Goal: Transaction & Acquisition: Purchase product/service

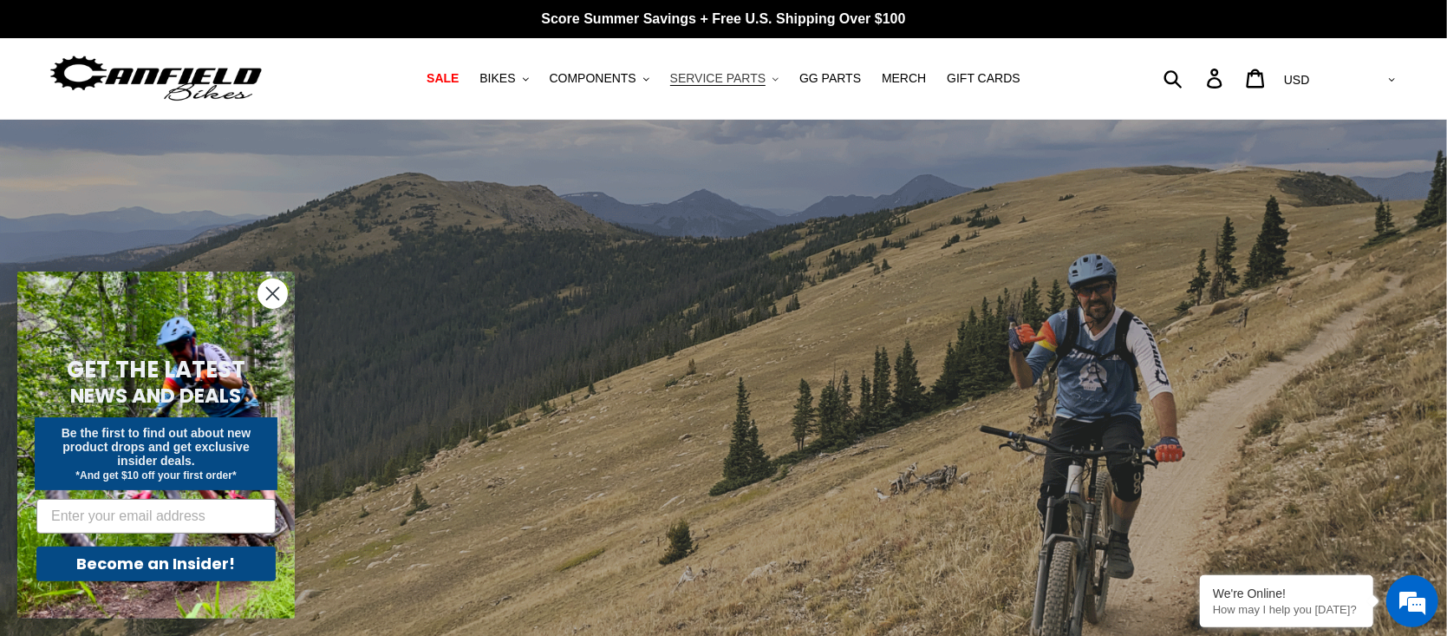
click at [710, 75] on span "SERVICE PARTS" at bounding box center [717, 78] width 95 height 15
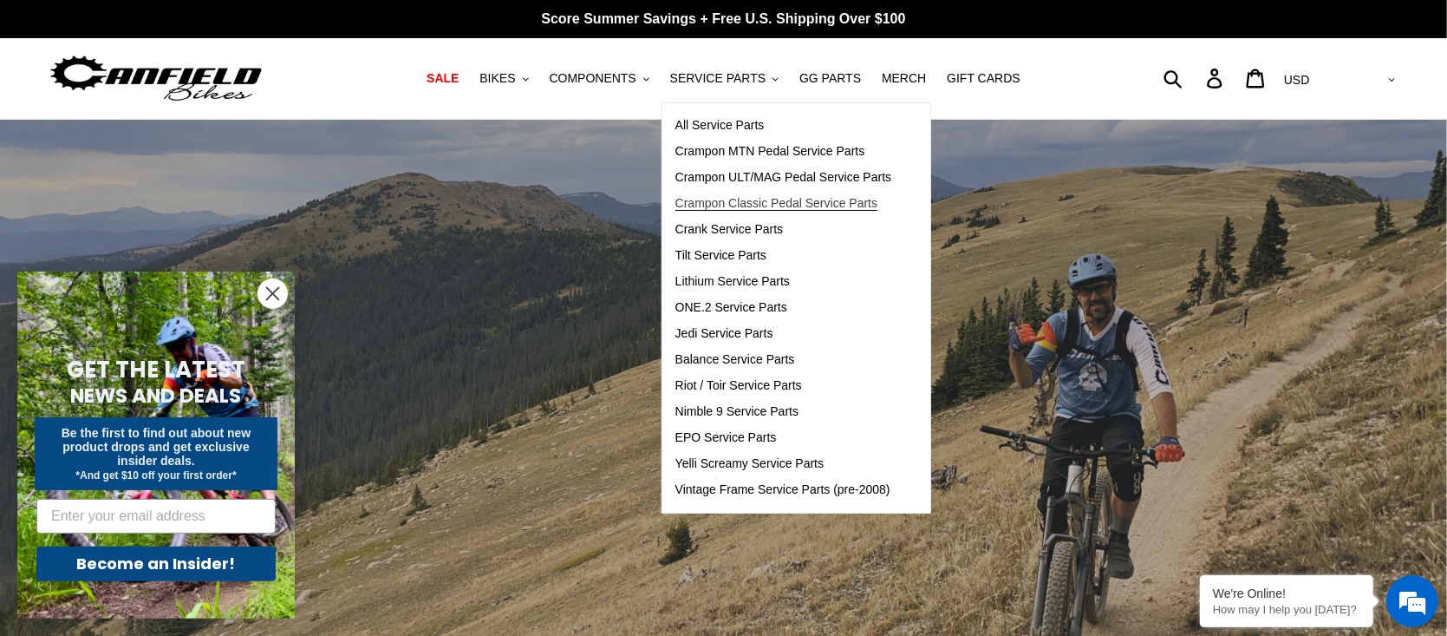
click at [777, 196] on span "Crampon Classic Pedal Service Parts" at bounding box center [777, 203] width 202 height 15
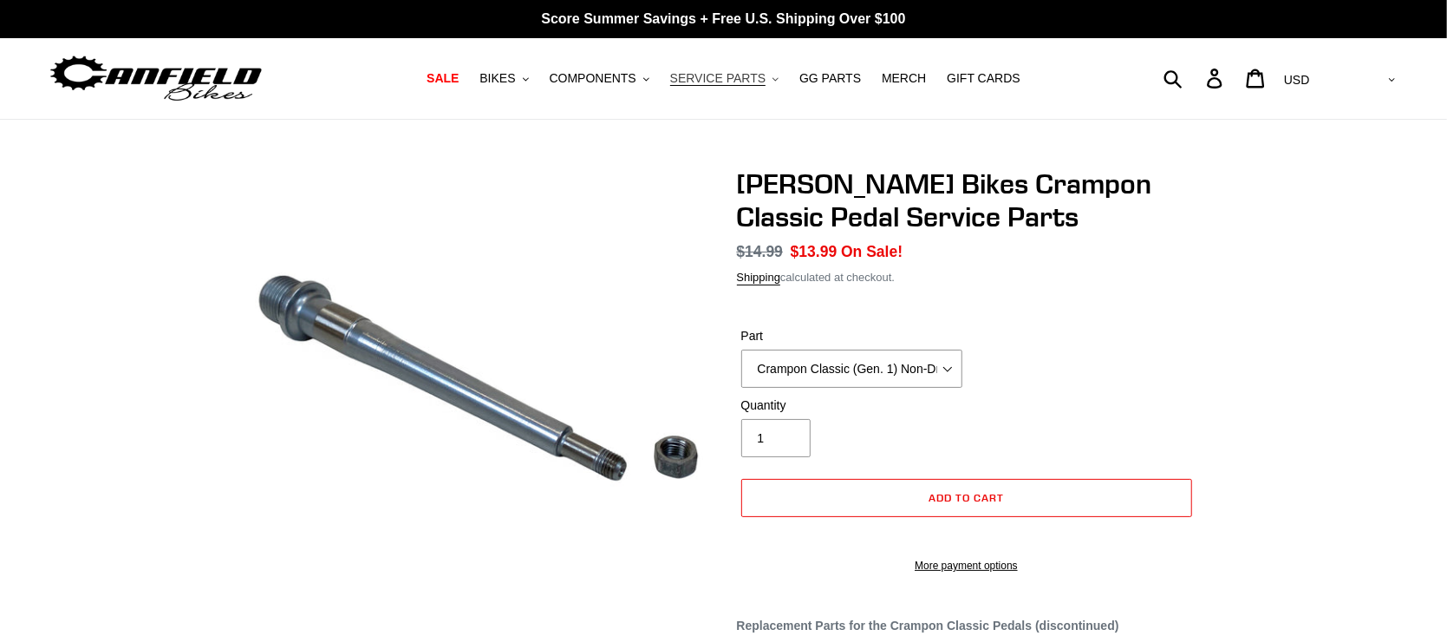
click at [745, 88] on button "SERVICE PARTS .cls-1{fill:#231f20}" at bounding box center [725, 78] width 126 height 23
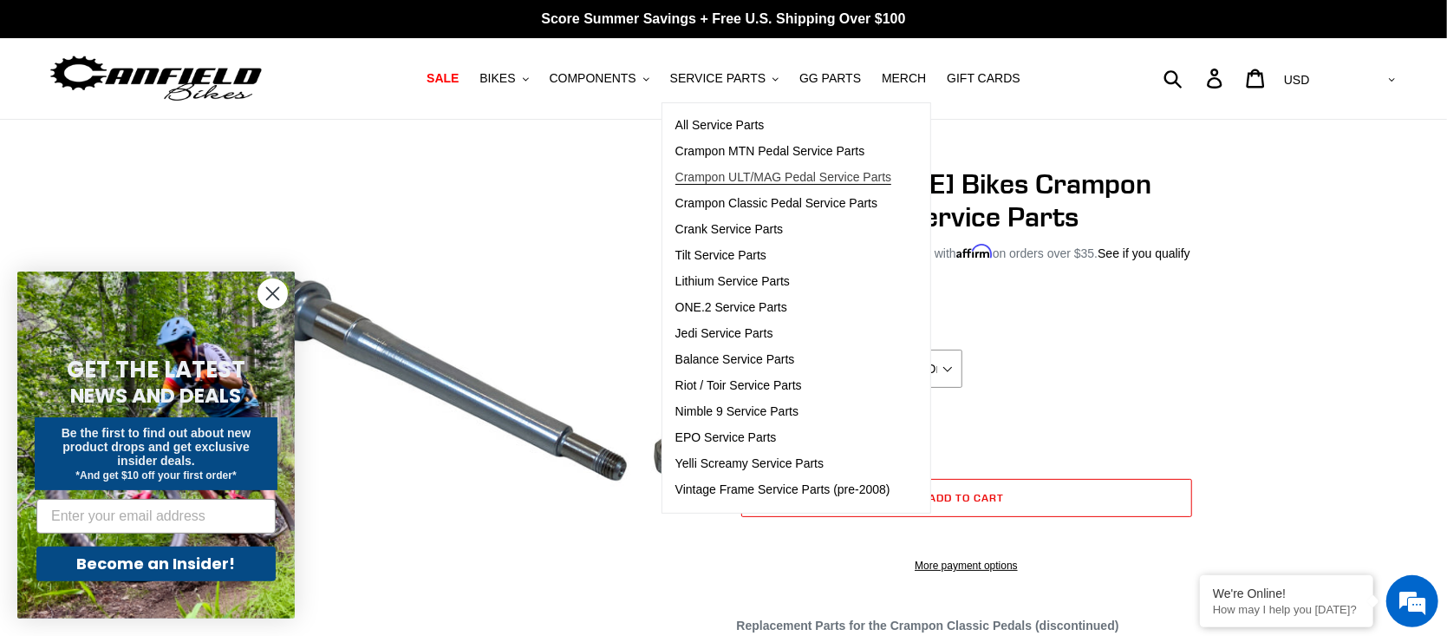
click at [755, 176] on span "Crampon ULT/MAG Pedal Service Parts" at bounding box center [784, 177] width 217 height 15
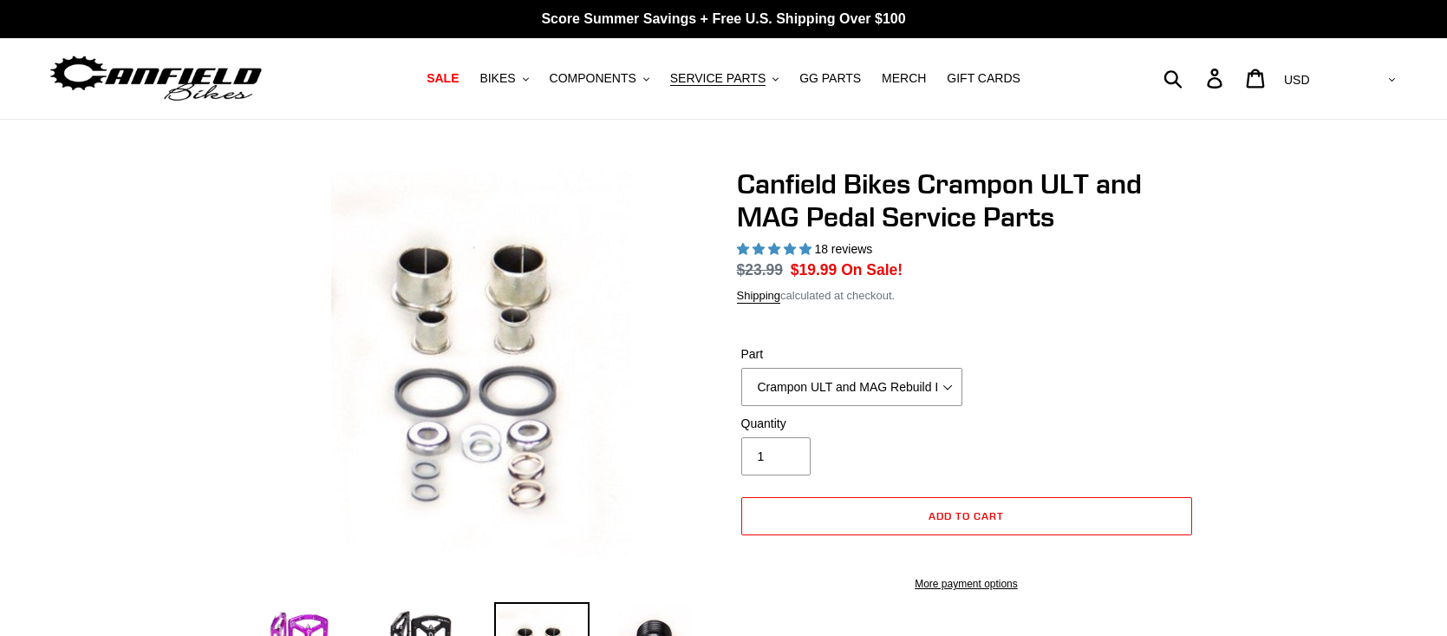
select select "highest-rating"
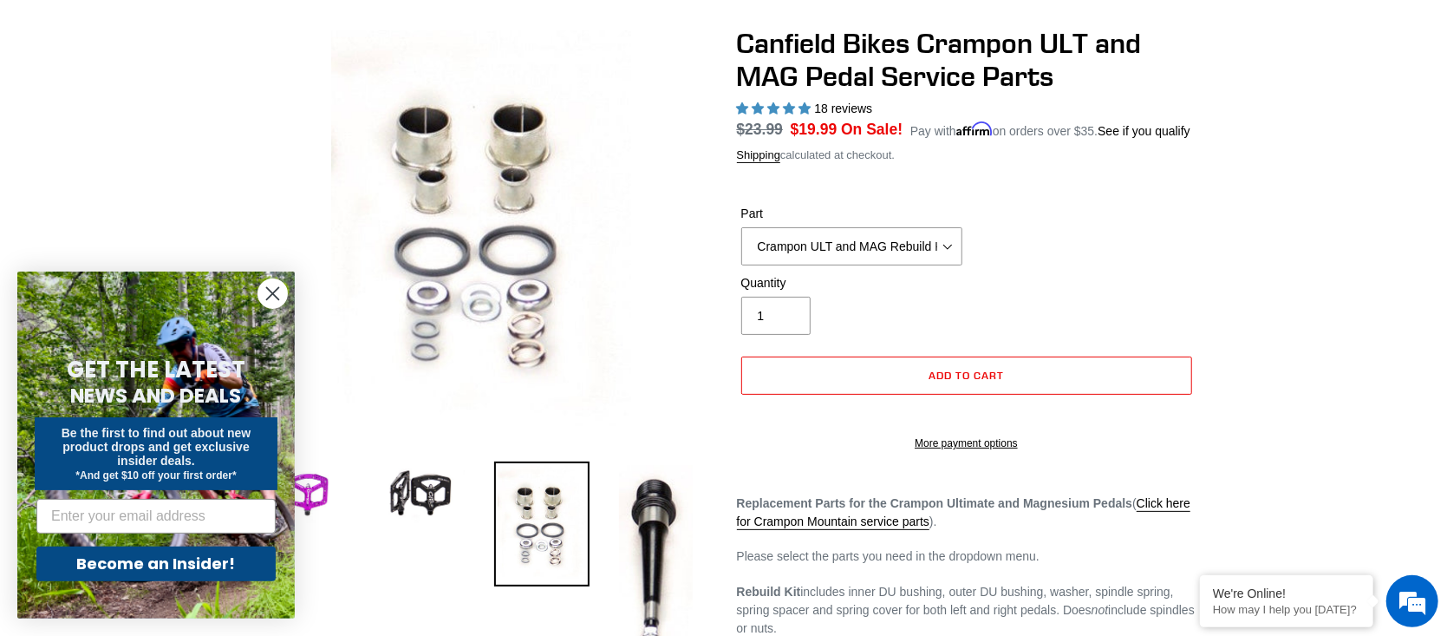
scroll to position [145, 0]
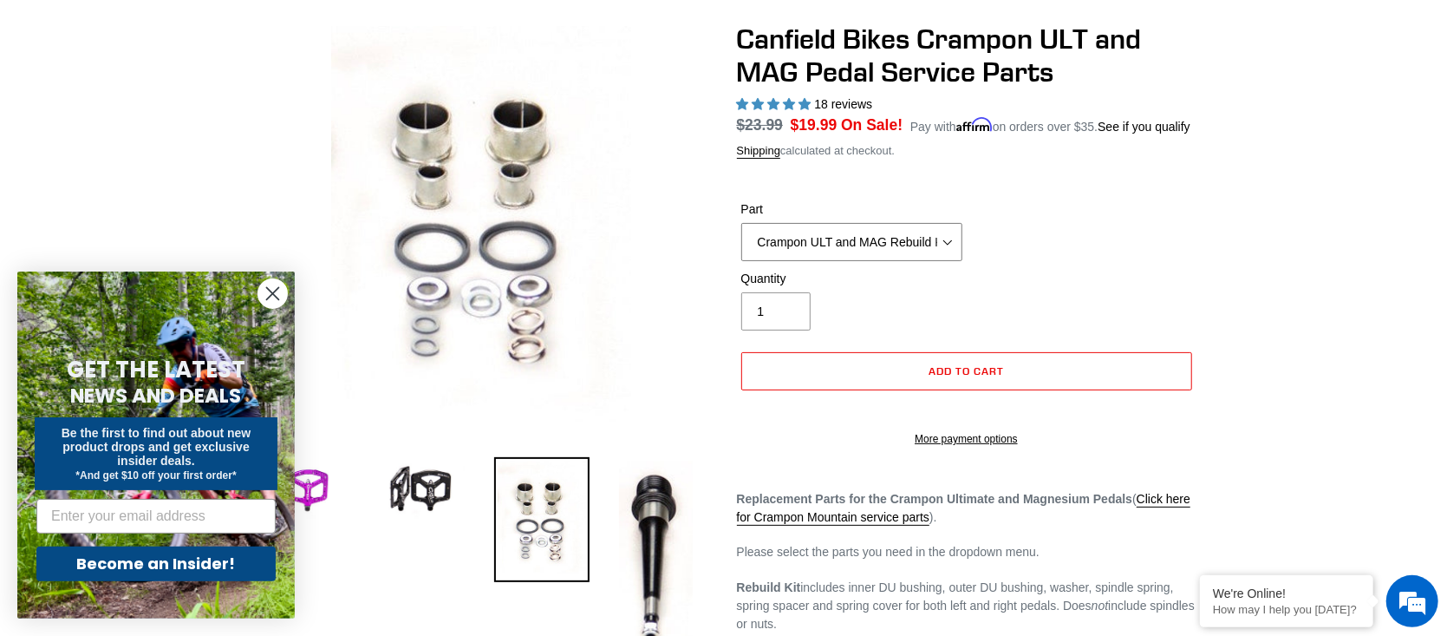
click at [903, 244] on select "Crampon ULT and MAG Rebuild Kit Crampon ULT and MAG 4mm x 8mm Pin Kit - Silver …" at bounding box center [851, 242] width 221 height 38
click at [1086, 198] on form "Part Crampon ULT and MAG Rebuild Kit Crampon ULT and MAG 4mm x 8mm Pin Kit - Si…" at bounding box center [967, 318] width 460 height 291
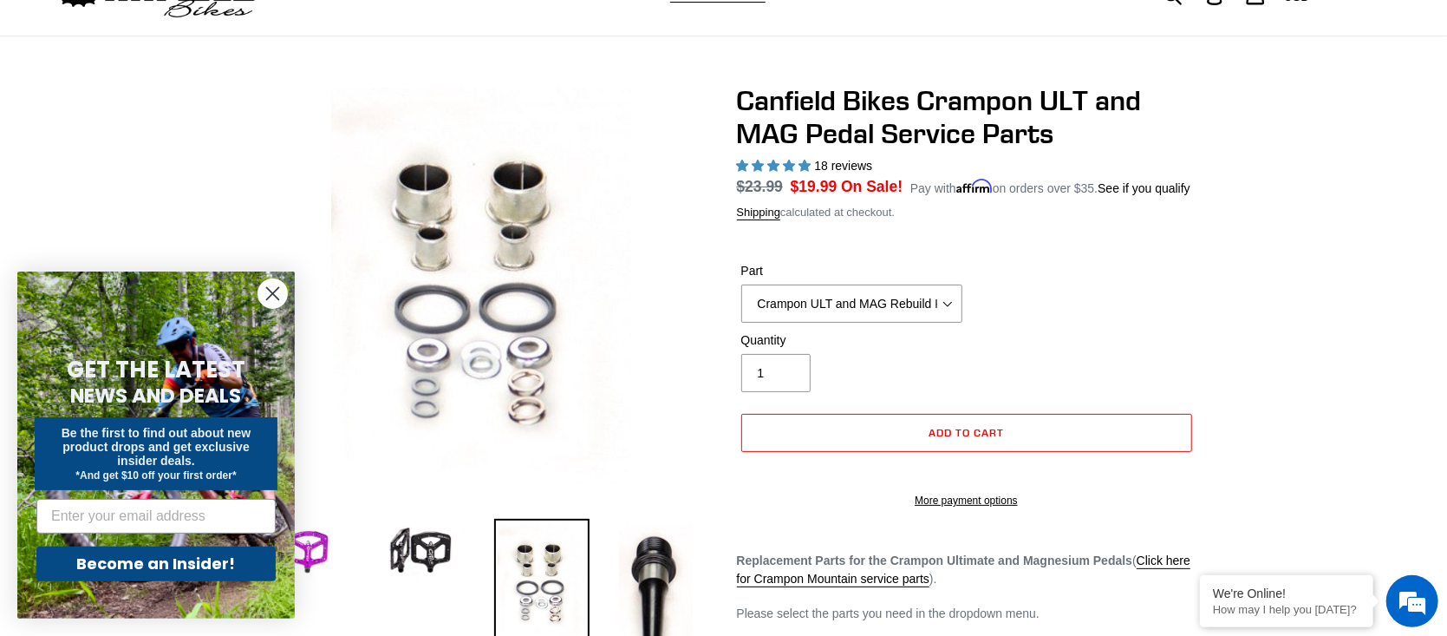
scroll to position [56, 0]
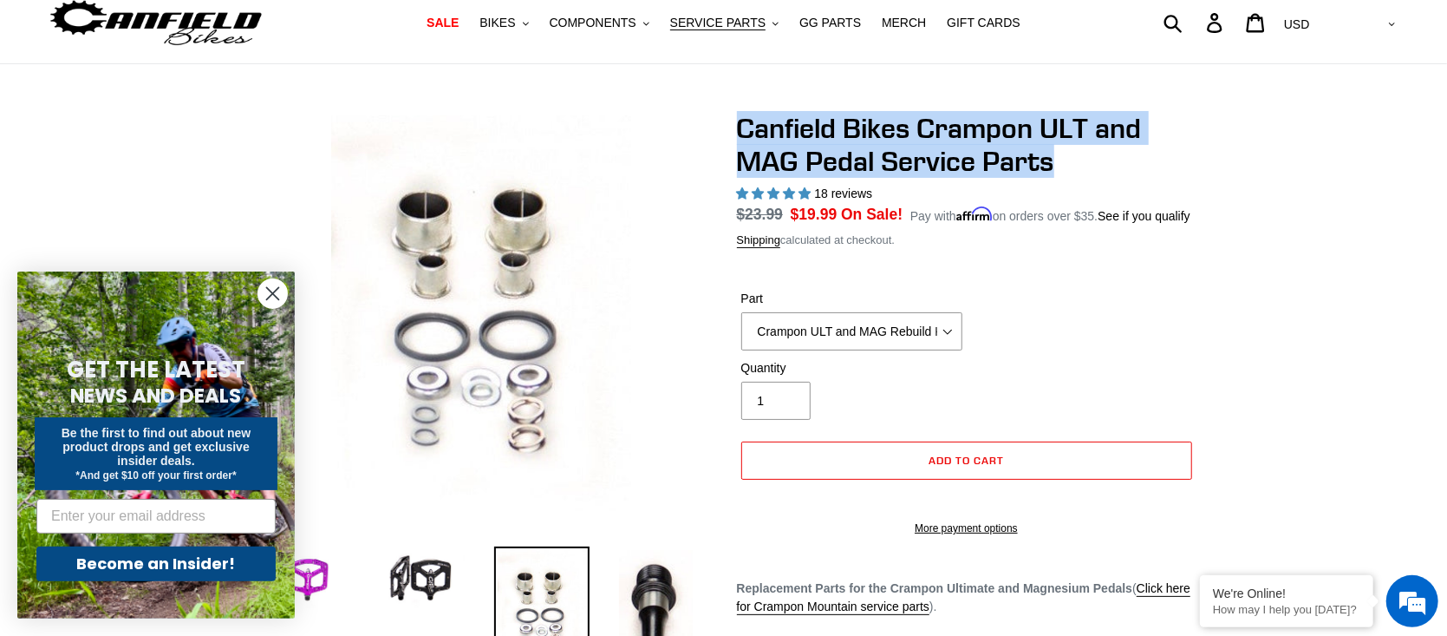
drag, startPoint x: 739, startPoint y: 116, endPoint x: 1112, endPoint y: 168, distance: 376.5
click at [1112, 168] on h1 "Canfield Bikes Crampon ULT and MAG Pedal Service Parts" at bounding box center [967, 145] width 460 height 67
copy h1 "Canfield Bikes Crampon ULT and MAG Pedal Service Parts"
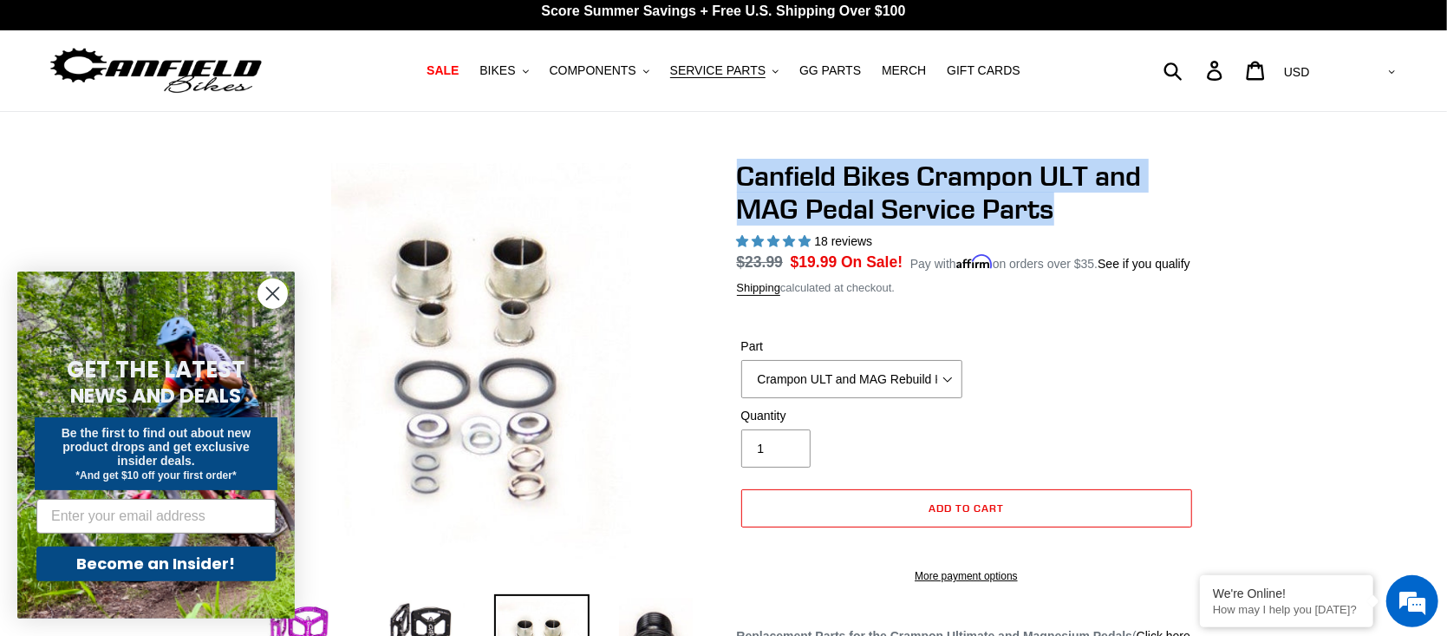
scroll to position [0, 0]
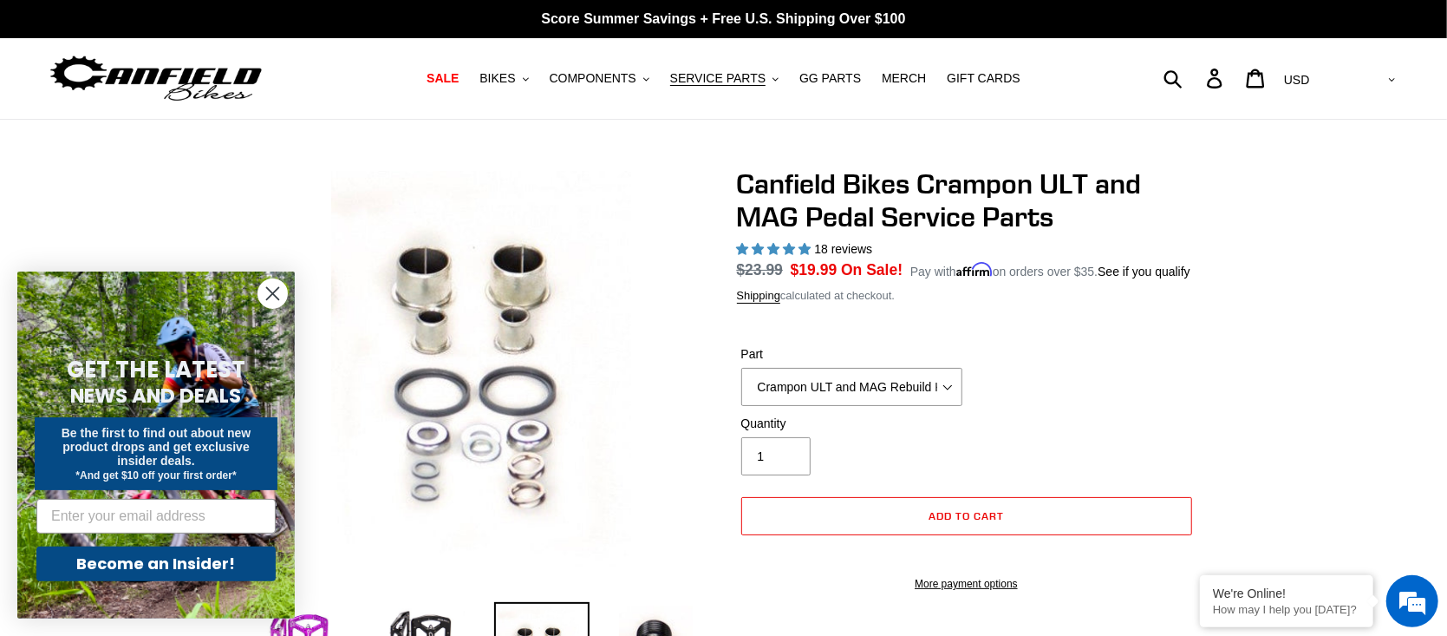
click at [1040, 368] on div "Part Crampon ULT and MAG Rebuild Kit Crampon ULT and MAG 4mm x 8mm Pin Kit - Si…" at bounding box center [967, 379] width 460 height 69
click at [272, 293] on icon "Close dialog" at bounding box center [273, 294] width 12 height 12
